Goal: Information Seeking & Learning: Learn about a topic

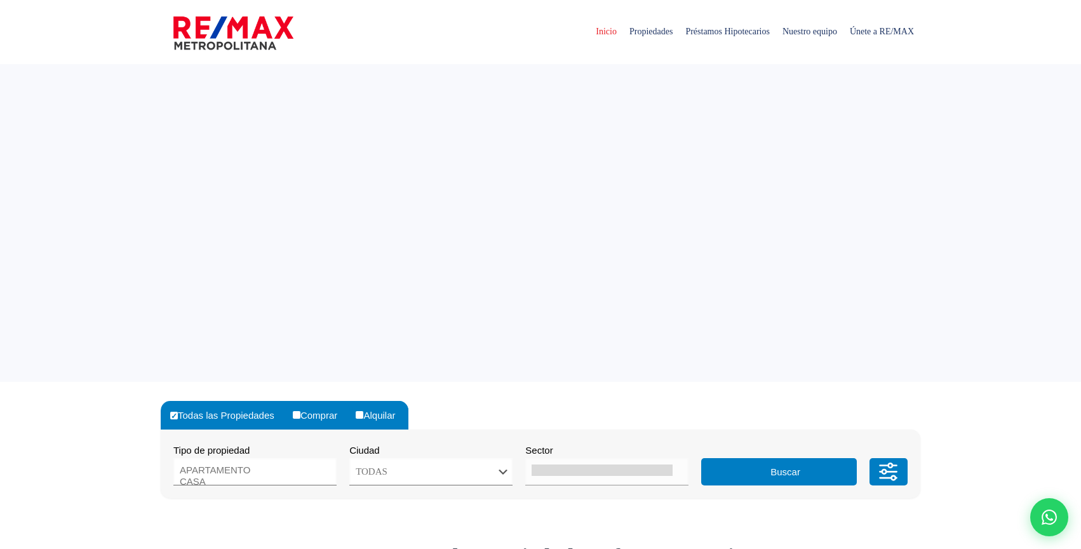
select select
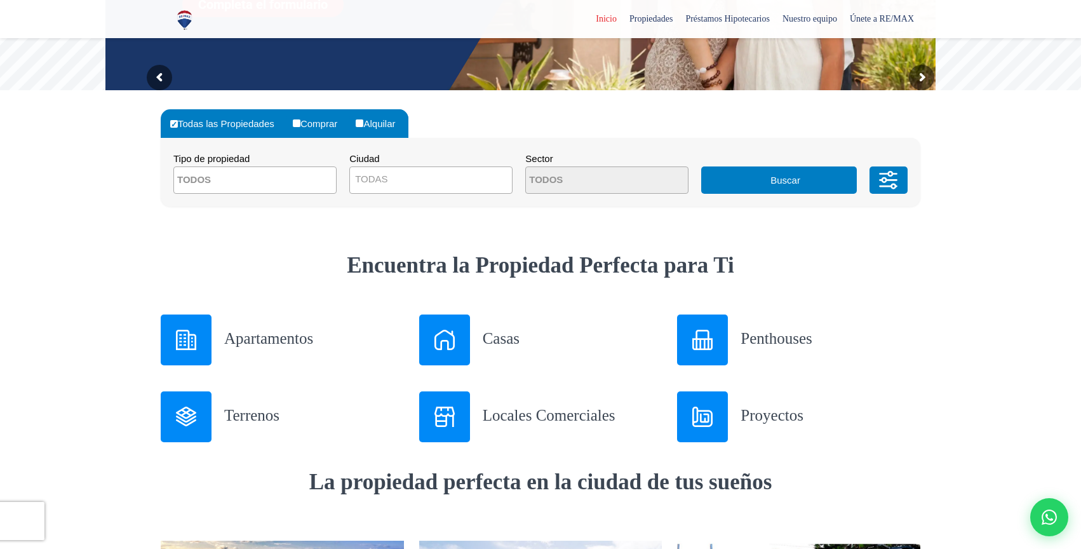
scroll to position [294, 0]
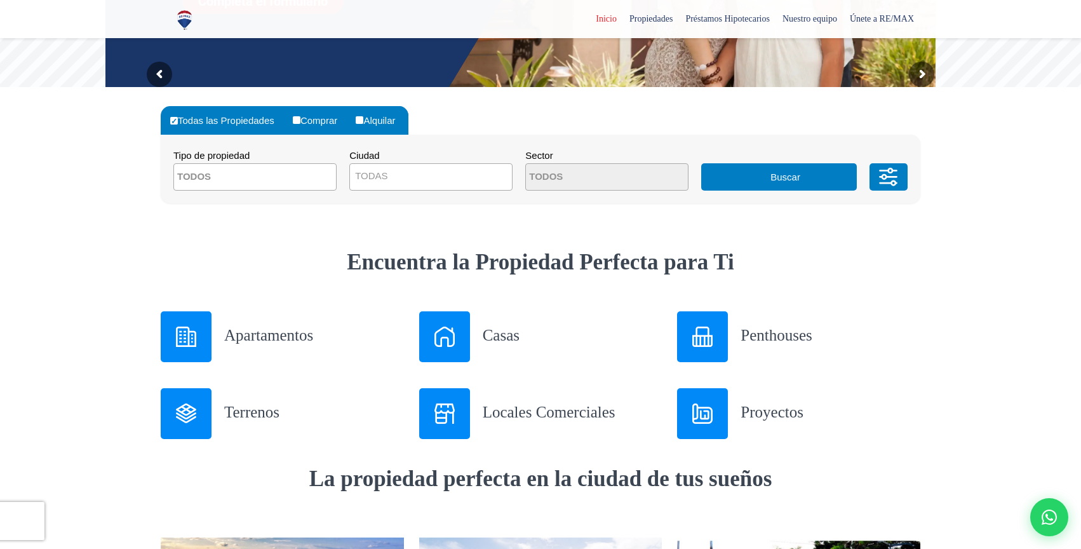
click at [293, 330] on h3 "Apartamentos" at bounding box center [314, 335] width 180 height 22
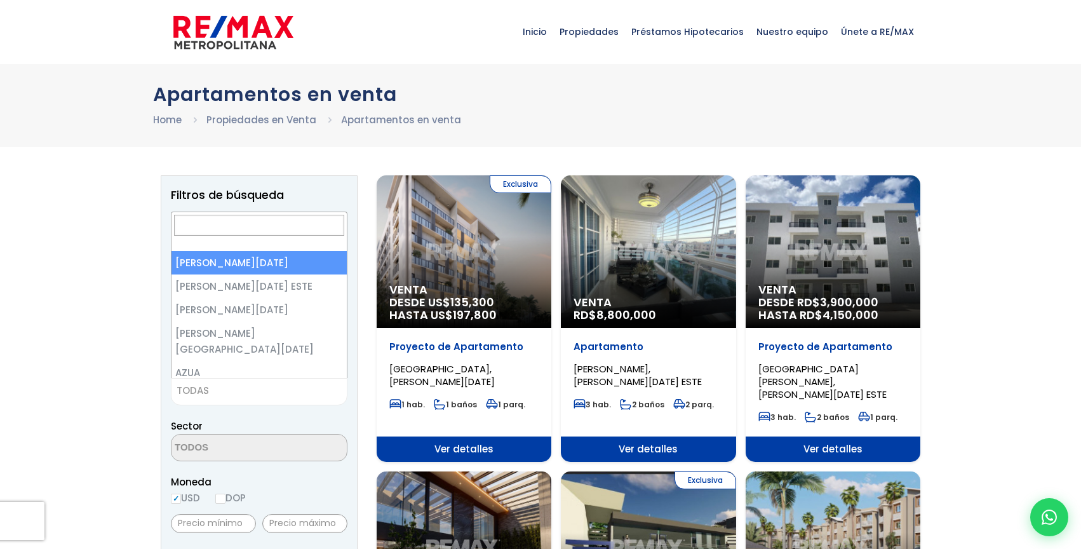
select select
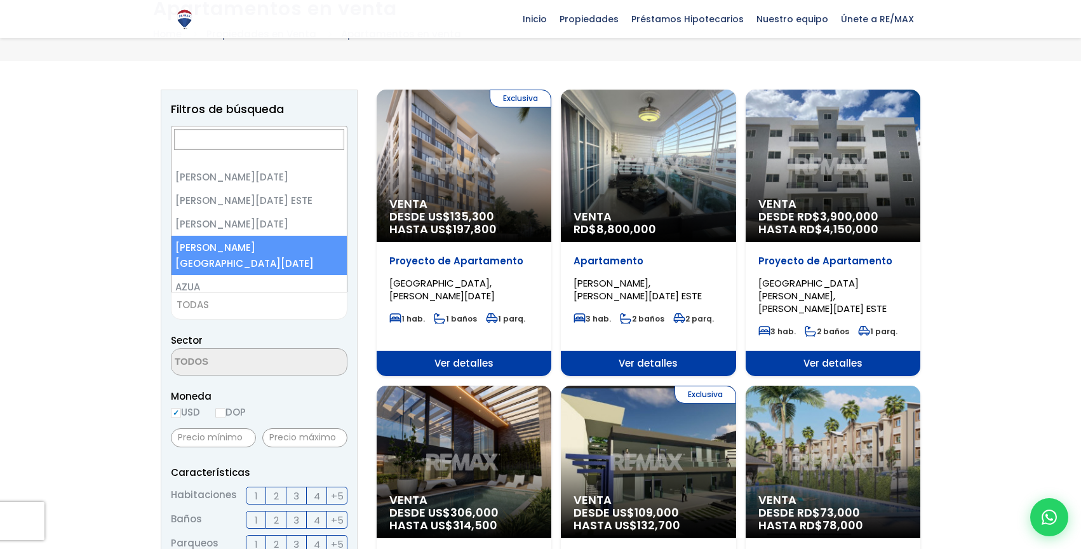
select select "150"
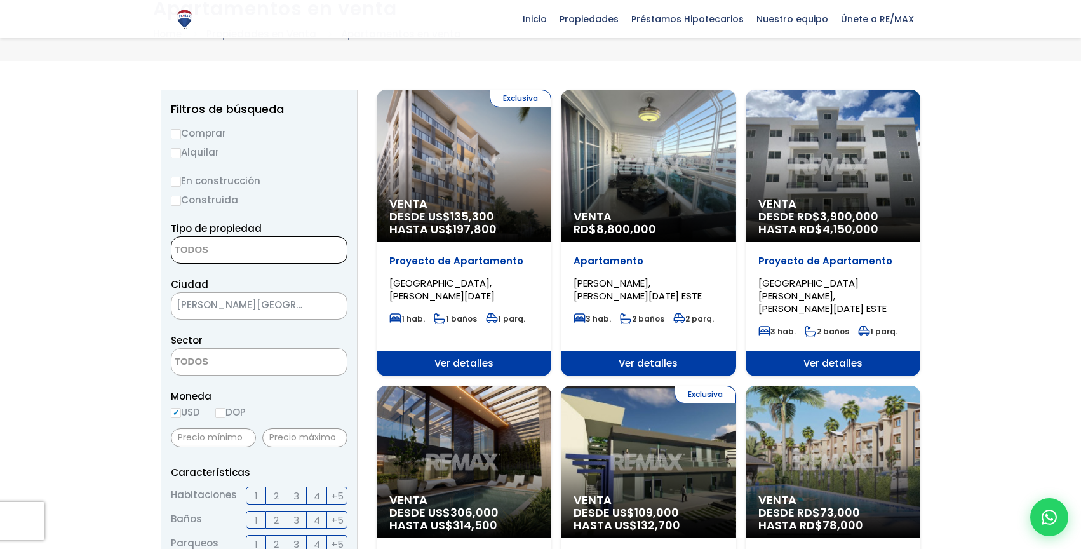
click at [270, 244] on textarea "Search" at bounding box center [232, 250] width 123 height 27
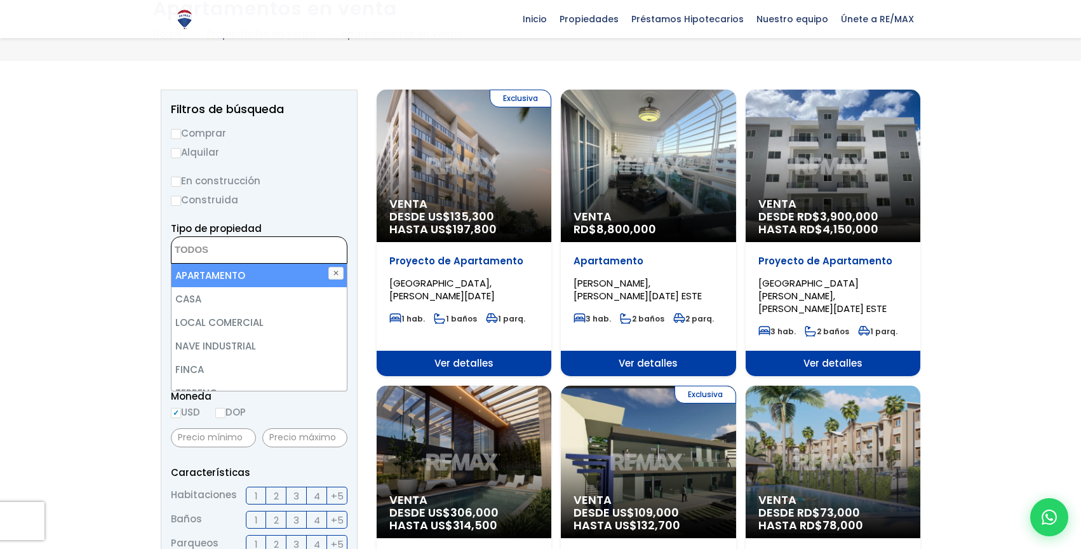
click at [243, 275] on li "APARTAMENTO" at bounding box center [258, 275] width 175 height 23
select select "apartment"
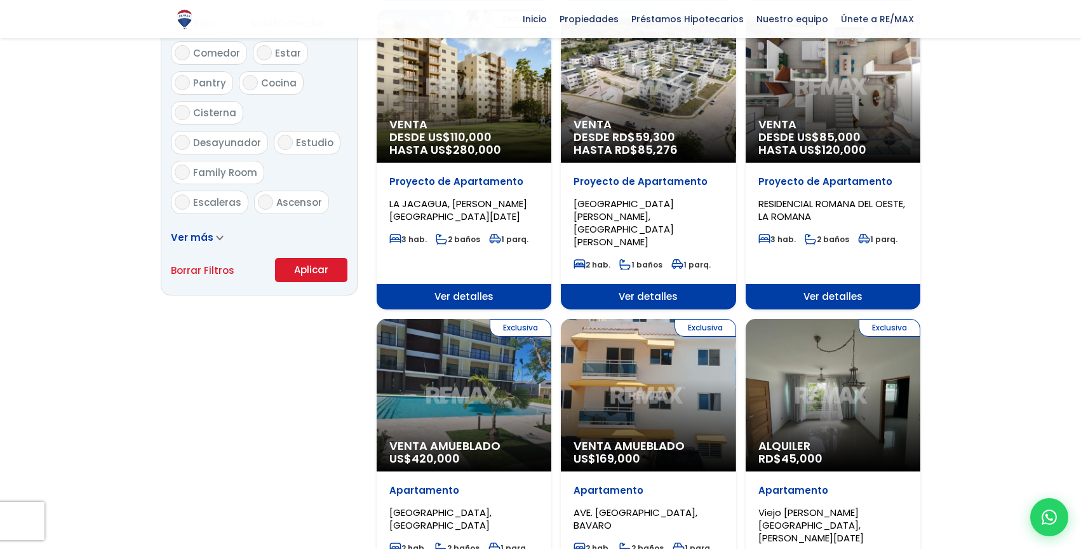
scroll to position [745, 0]
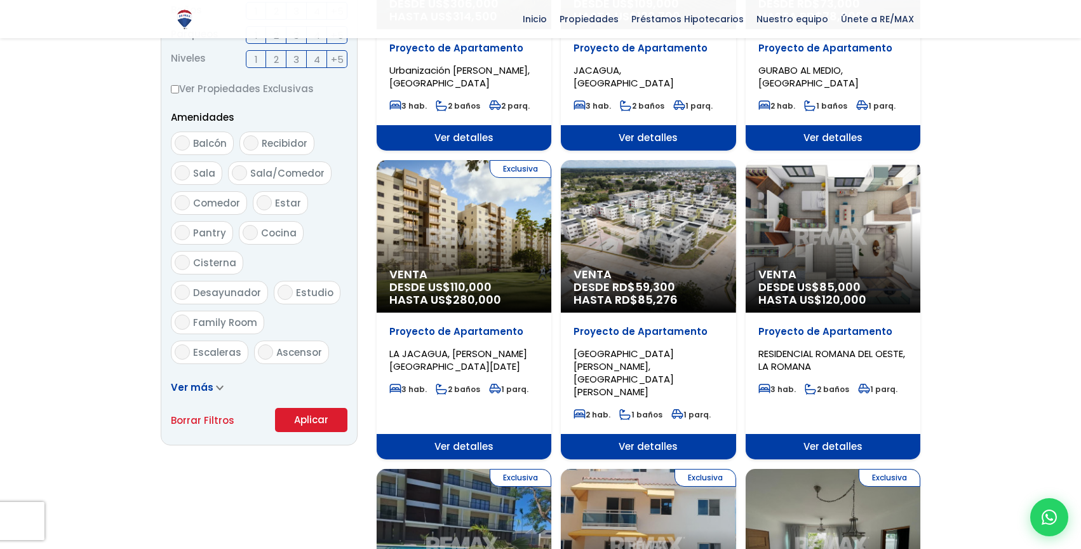
scroll to position [610, 0]
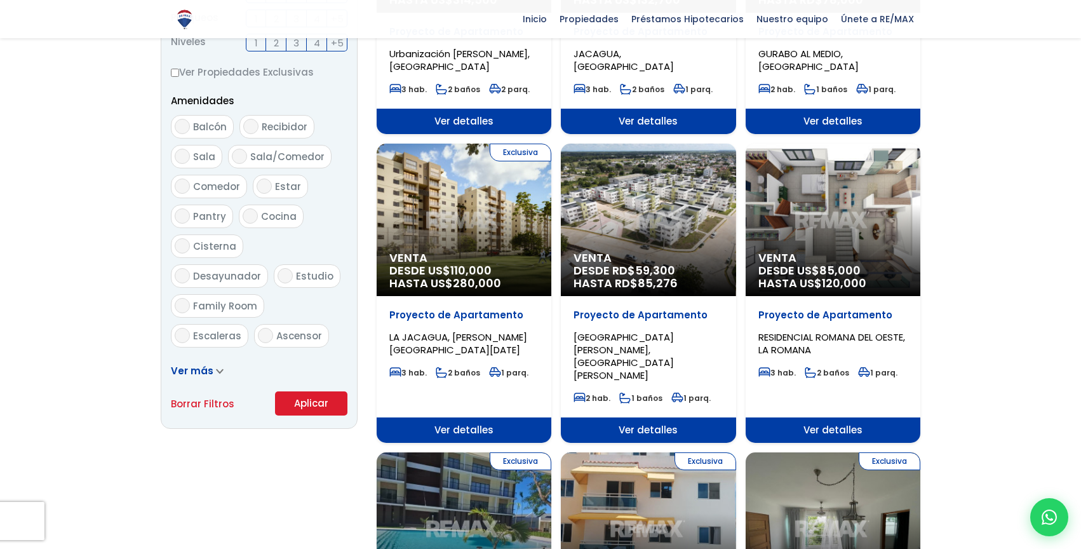
click at [321, 401] on button "Aplicar" at bounding box center [311, 403] width 72 height 24
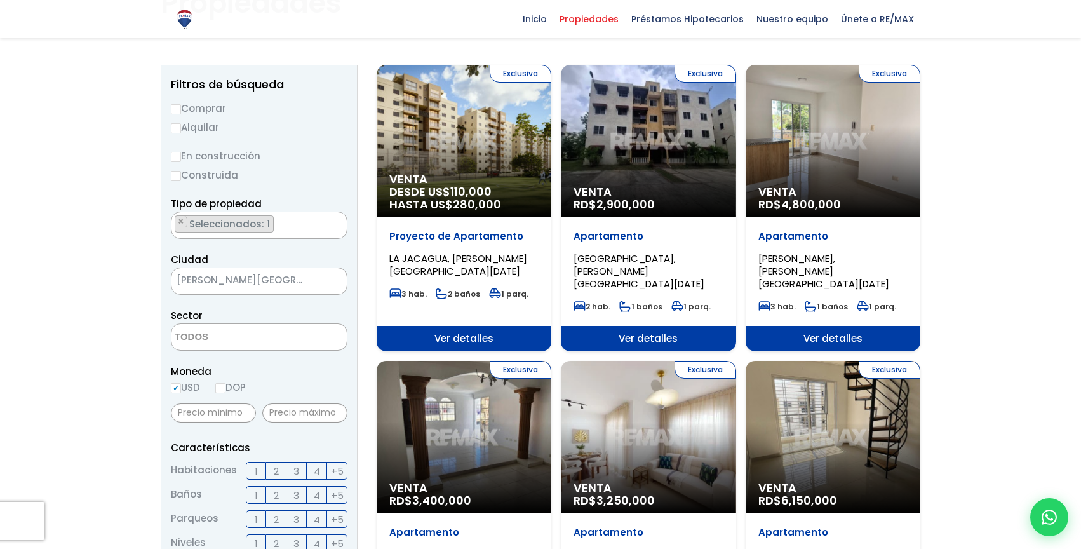
scroll to position [123, 0]
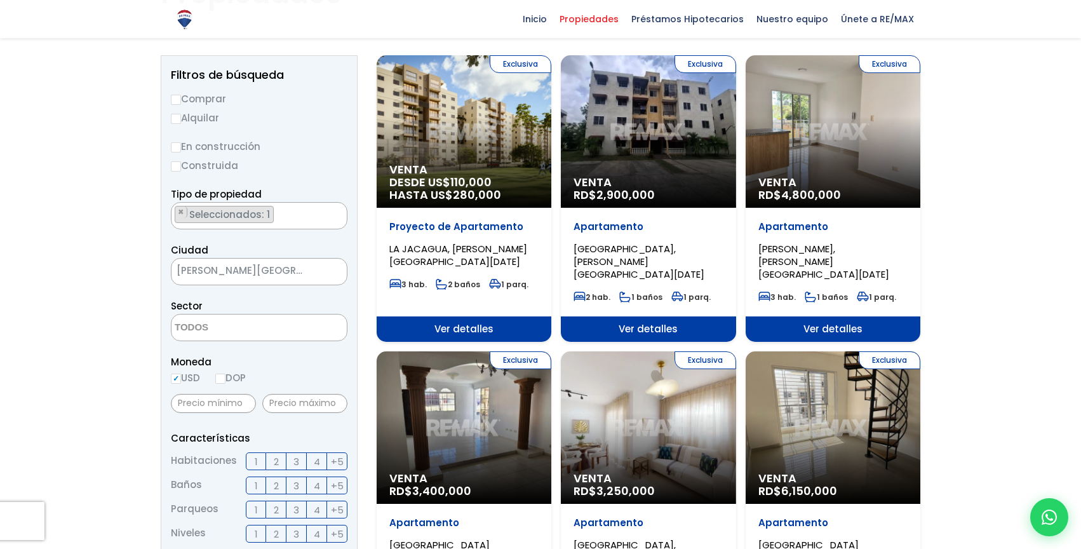
click at [436, 173] on span "Venta" at bounding box center [463, 169] width 149 height 13
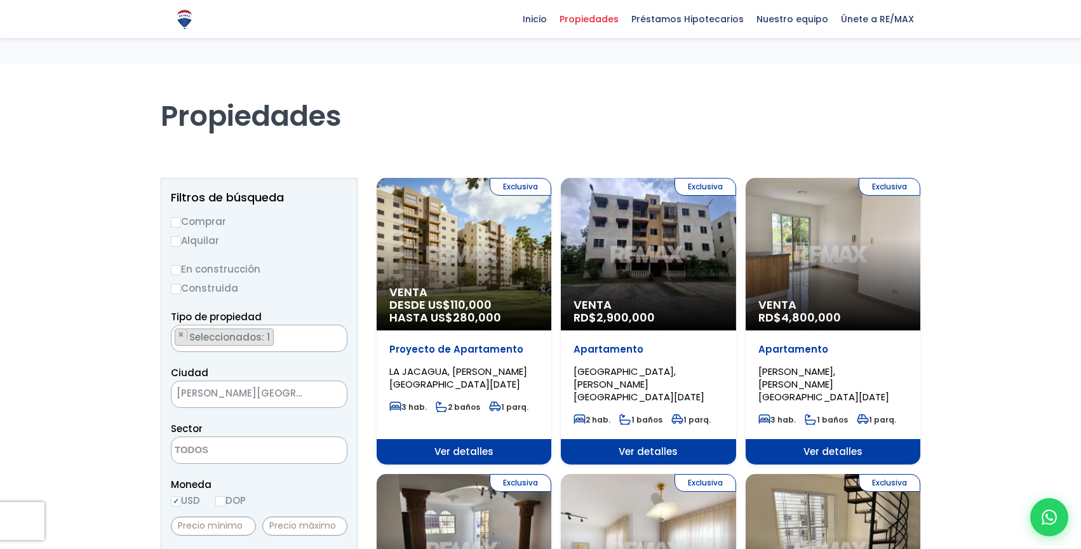
select select
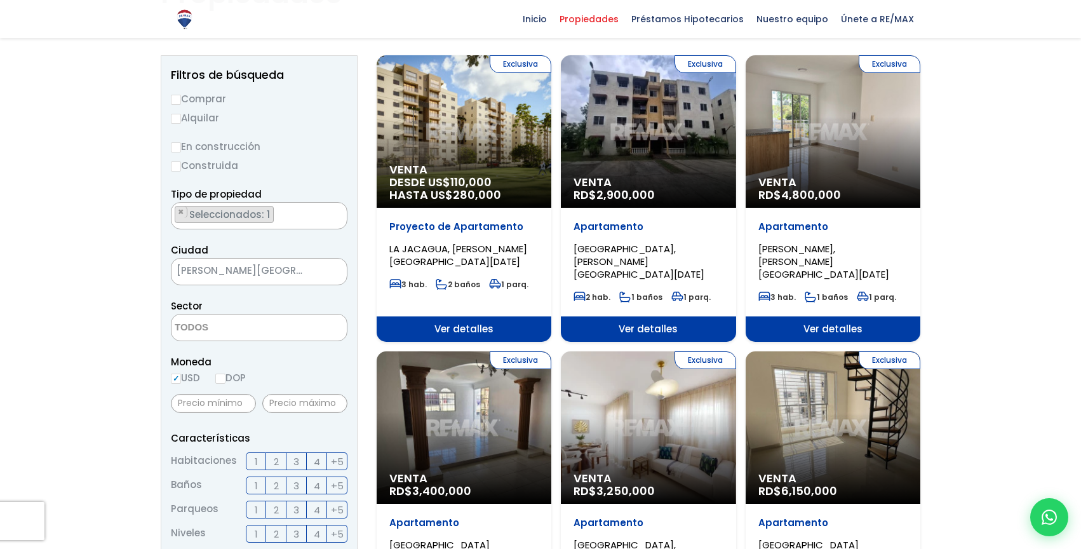
click at [805, 130] on div "Exclusiva Venta RD$ 4,800,000" at bounding box center [832, 131] width 175 height 152
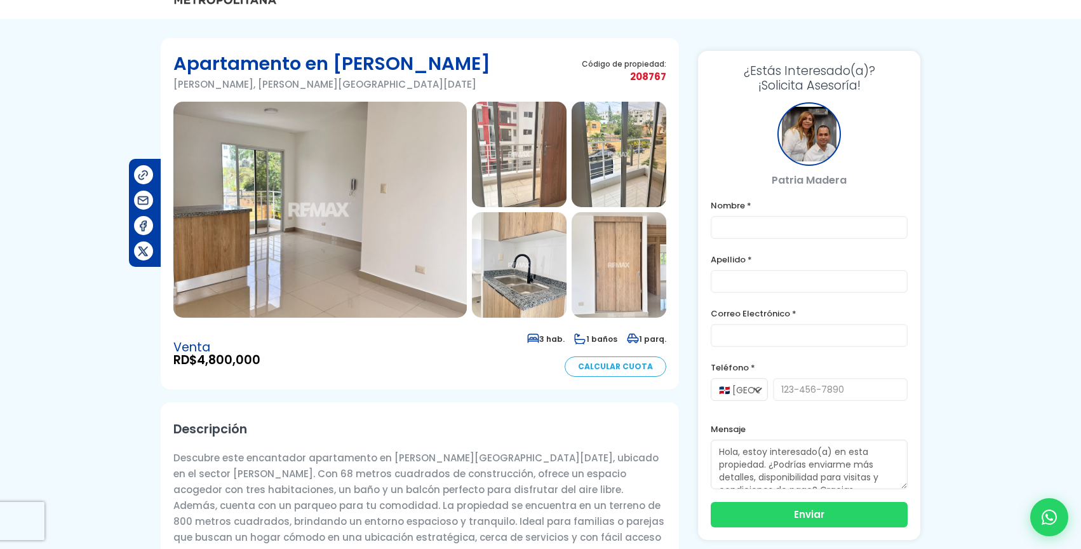
scroll to position [53, 0]
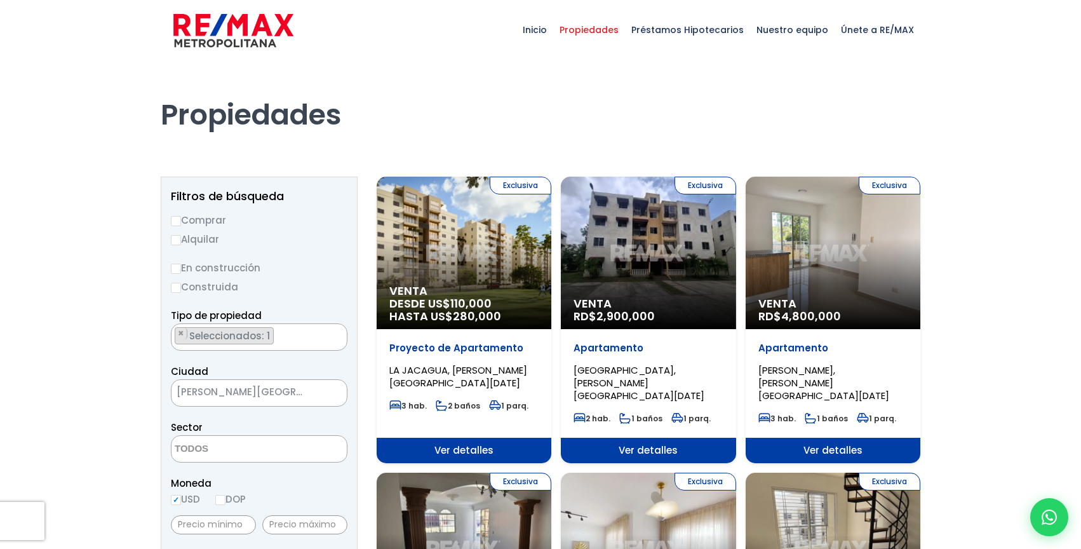
scroll to position [1, 0]
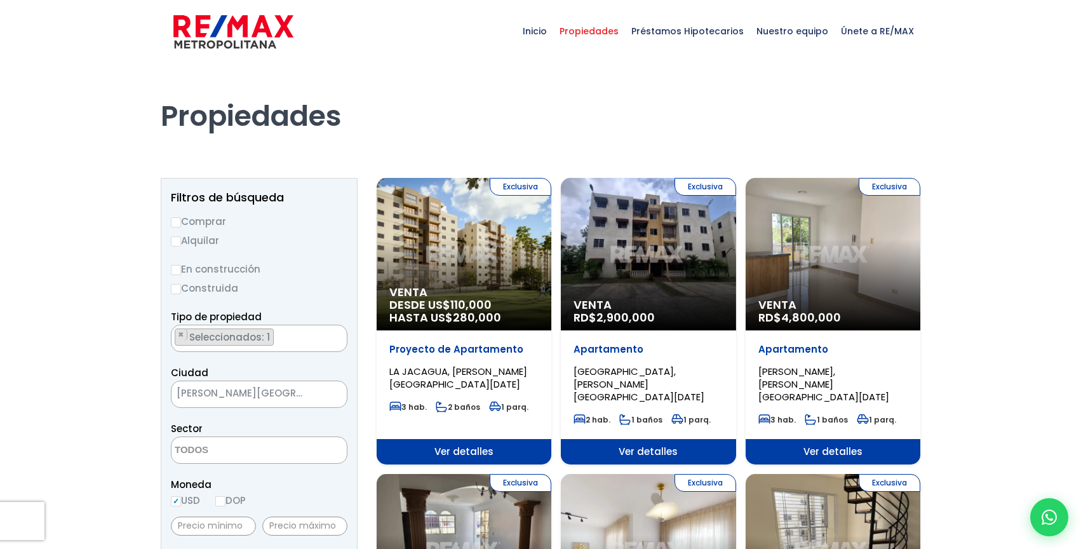
click at [603, 245] on div "Exclusiva Venta RD$ 2,900,000" at bounding box center [648, 254] width 175 height 152
